Goal: Information Seeking & Learning: Learn about a topic

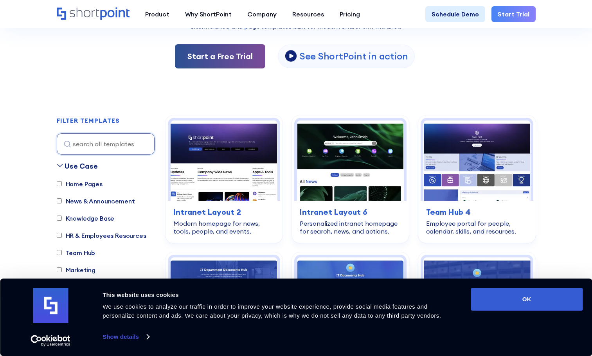
scroll to position [196, 0]
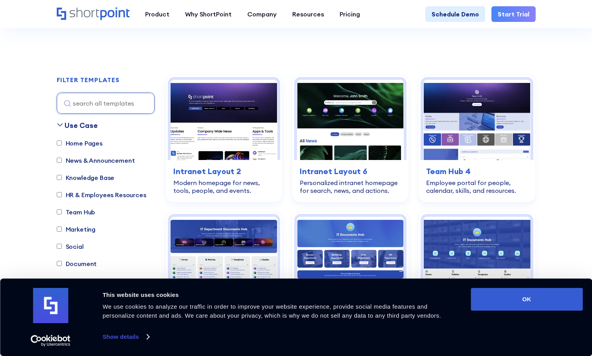
click at [105, 181] on label "Knowledge Base" at bounding box center [86, 177] width 58 height 9
click at [62, 180] on input "Knowledge Base" at bounding box center [59, 177] width 5 height 5
checkbox input "true"
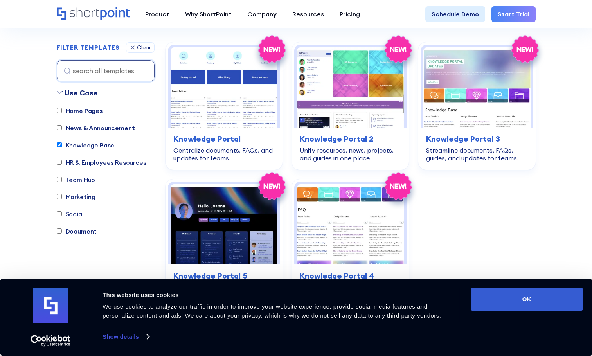
scroll to position [231, 0]
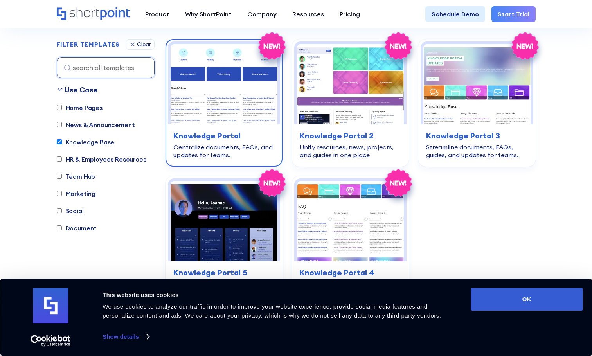
click at [252, 98] on img at bounding box center [224, 84] width 107 height 80
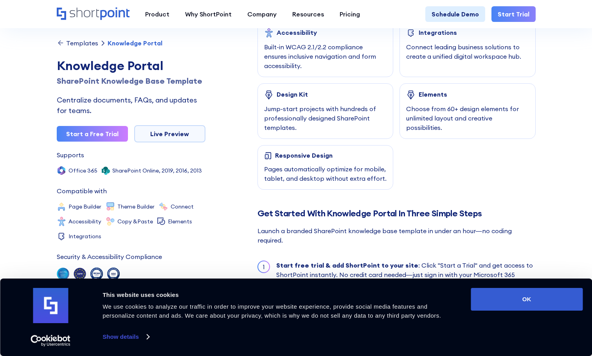
scroll to position [587, 0]
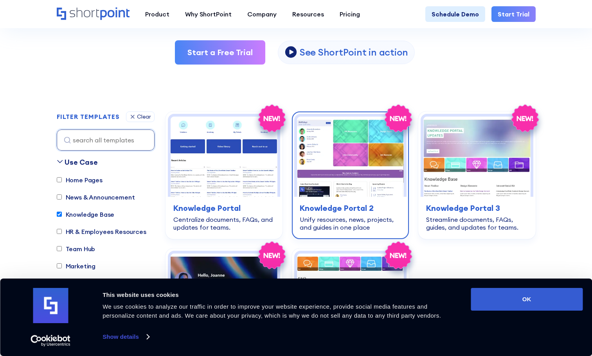
scroll to position [153, 0]
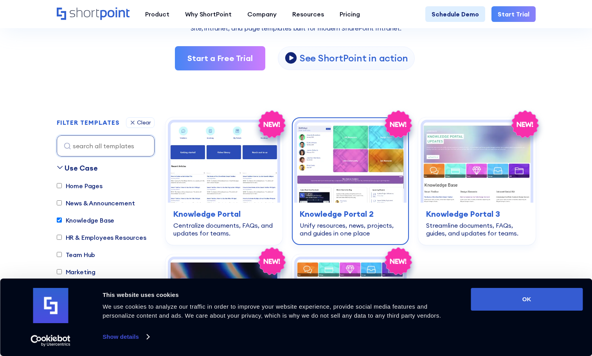
click at [388, 179] on img at bounding box center [350, 163] width 107 height 80
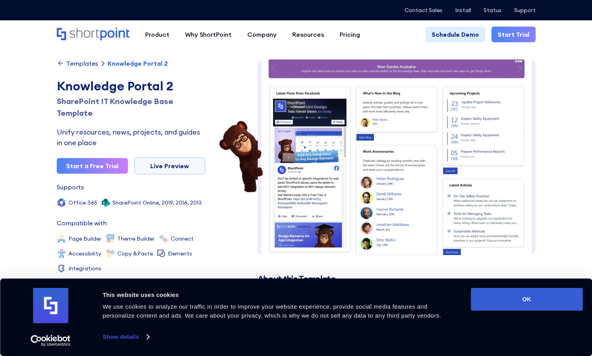
scroll to position [146, 0]
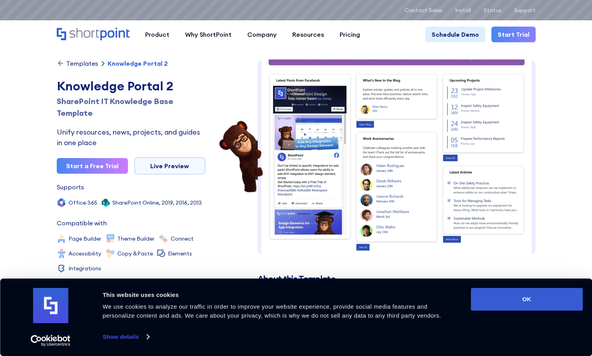
click at [77, 64] on div "Templates" at bounding box center [82, 63] width 32 height 6
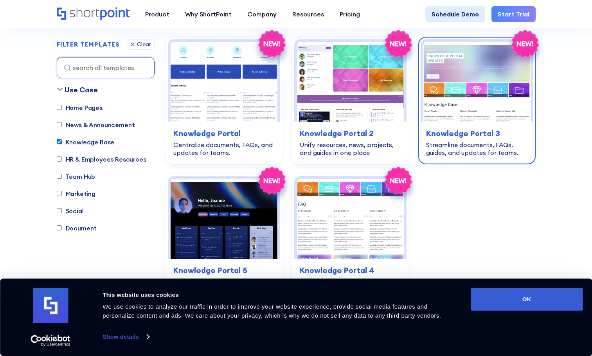
scroll to position [235, 0]
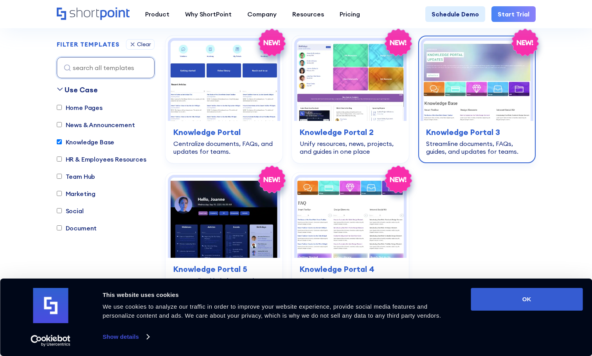
click at [455, 109] on img at bounding box center [477, 81] width 107 height 80
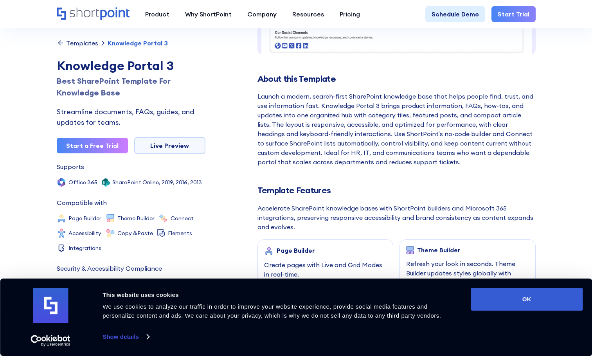
scroll to position [235, 0]
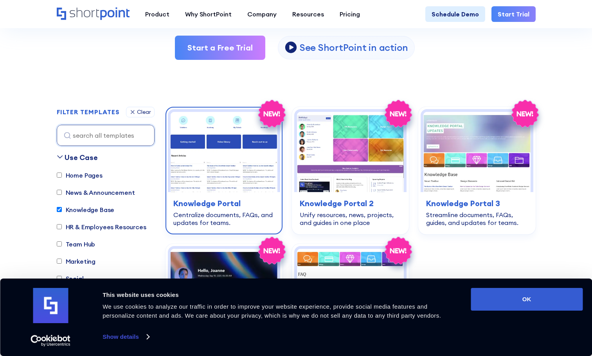
scroll to position [156, 0]
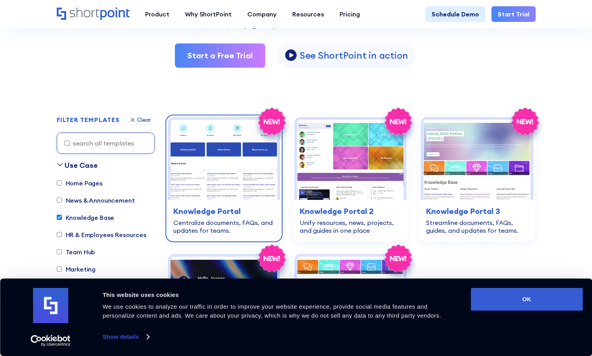
click at [220, 153] on img at bounding box center [224, 160] width 107 height 80
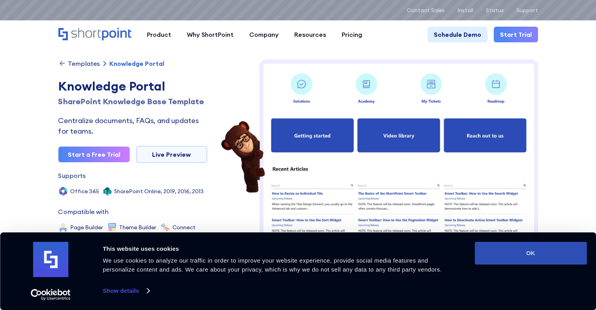
click at [508, 255] on button "OK" at bounding box center [530, 253] width 112 height 23
